Goal: Task Accomplishment & Management: Manage account settings

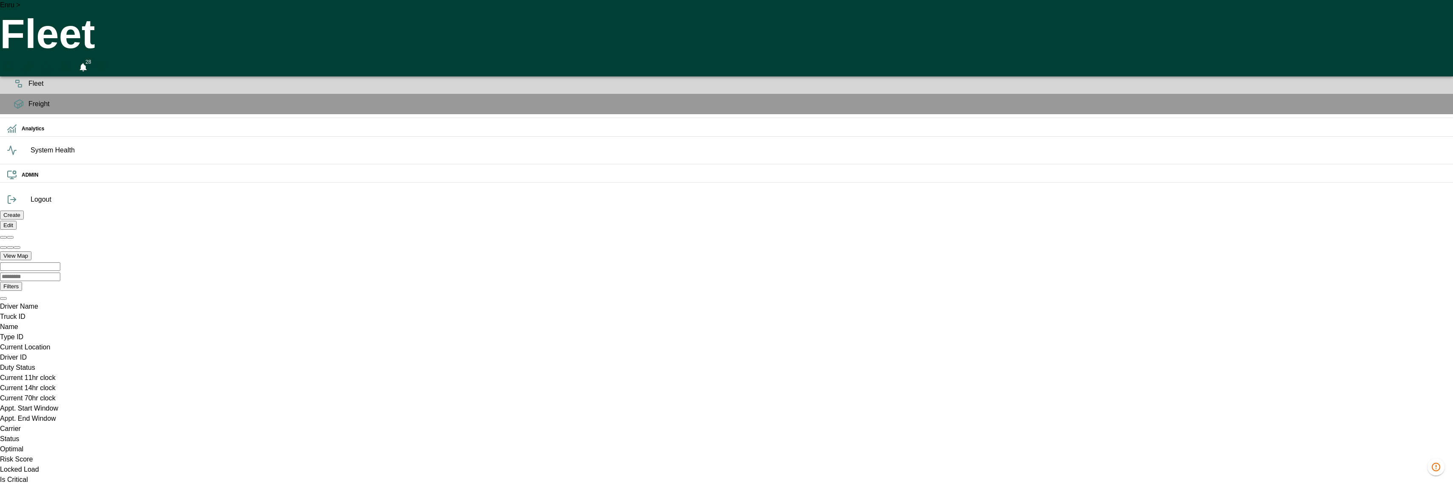
scroll to position [0, 603279]
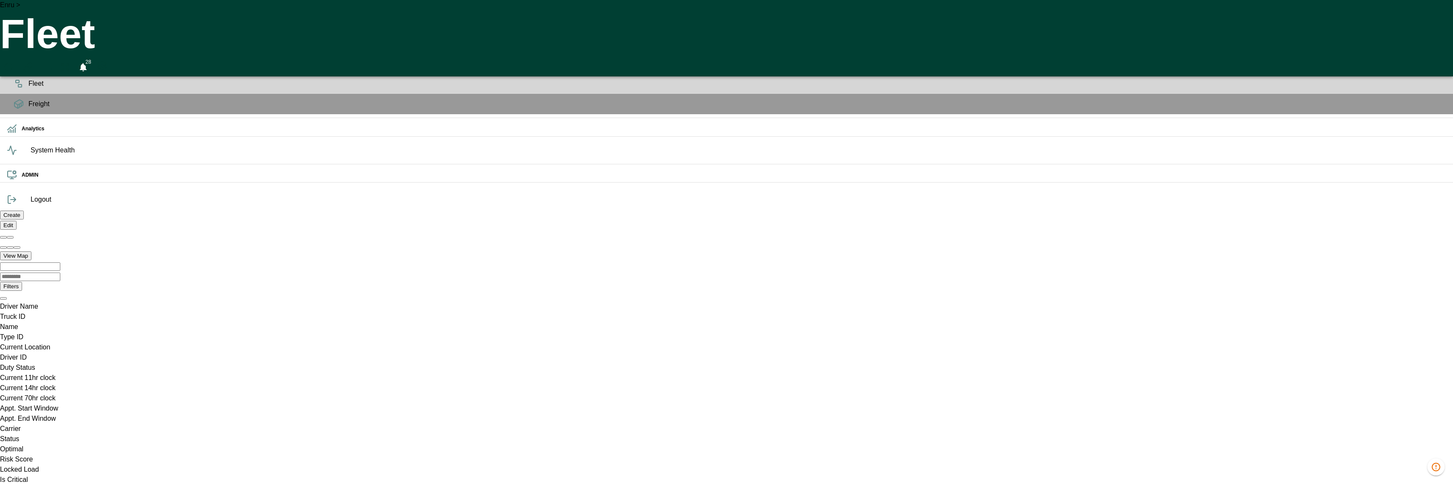
drag, startPoint x: 1128, startPoint y: 312, endPoint x: 679, endPoint y: 323, distance: 448.5
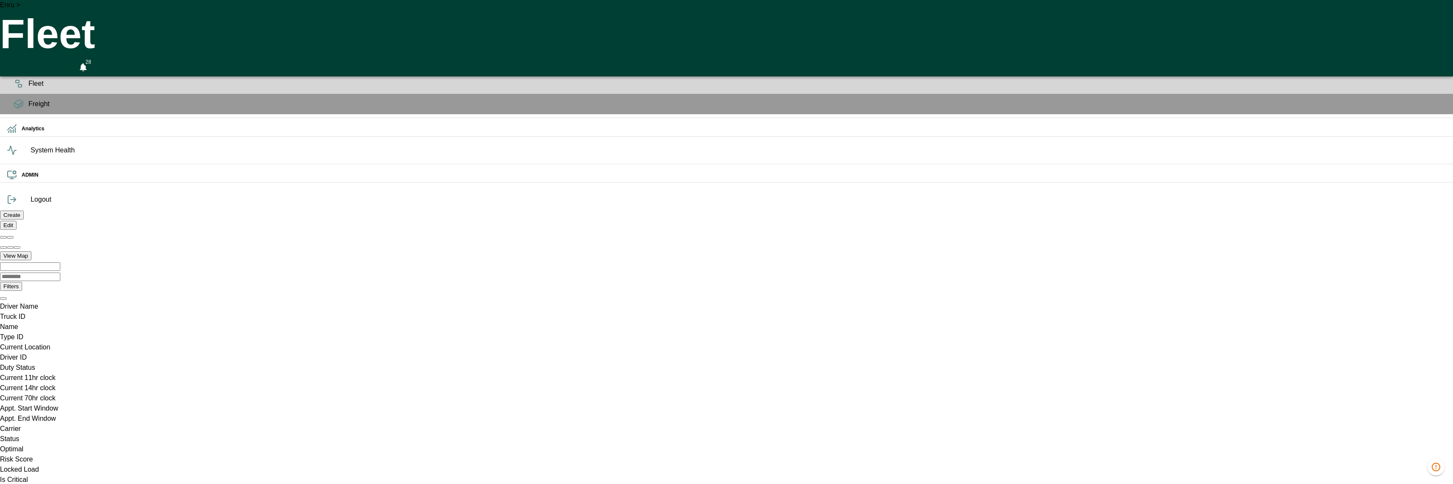
click at [14, 62] on icon "Refresh data" at bounding box center [8, 67] width 10 height 10
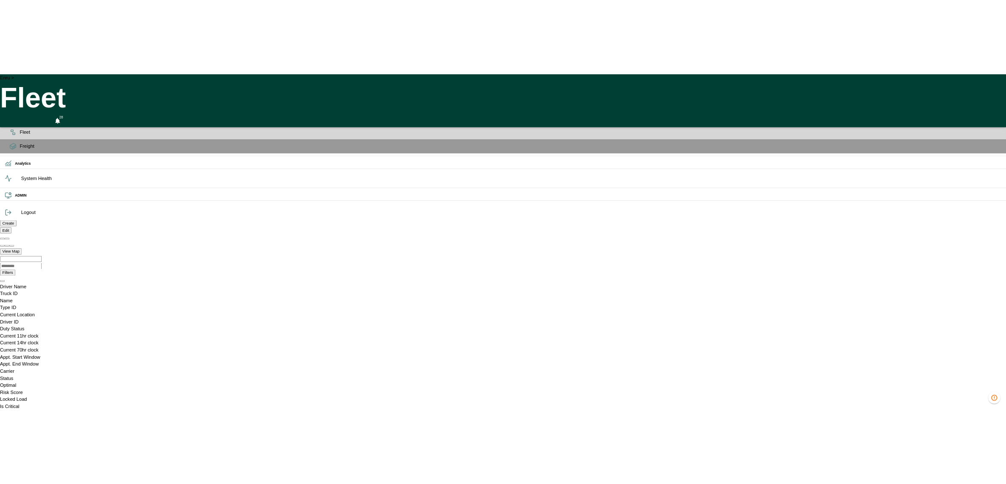
scroll to position [0, 0]
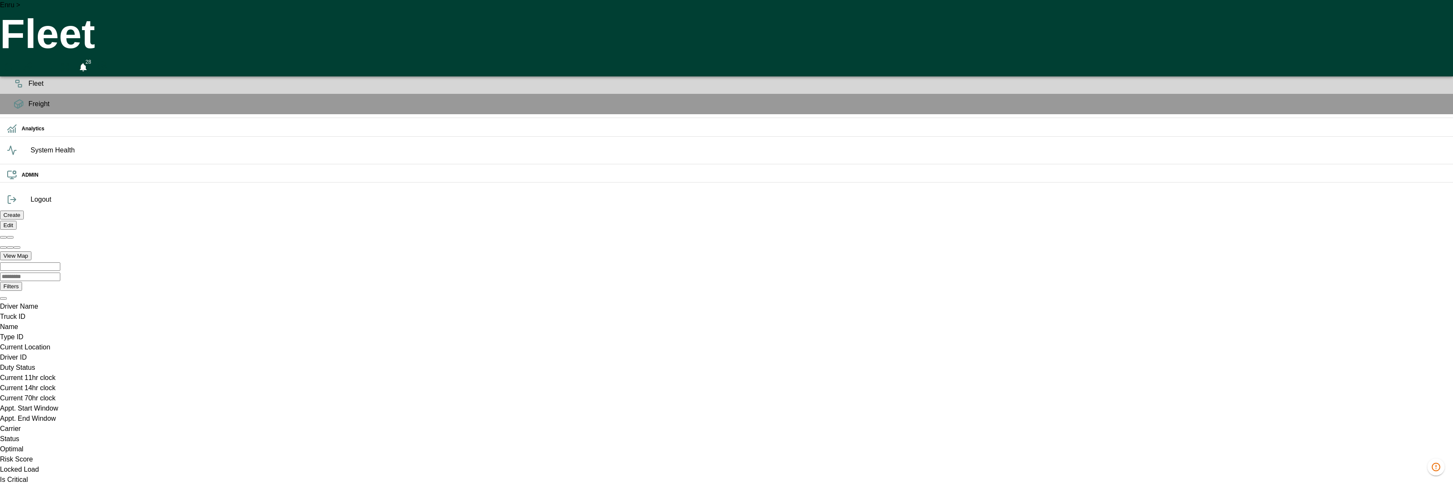
drag, startPoint x: 1125, startPoint y: 182, endPoint x: 722, endPoint y: 171, distance: 403.1
